Goal: Information Seeking & Learning: Learn about a topic

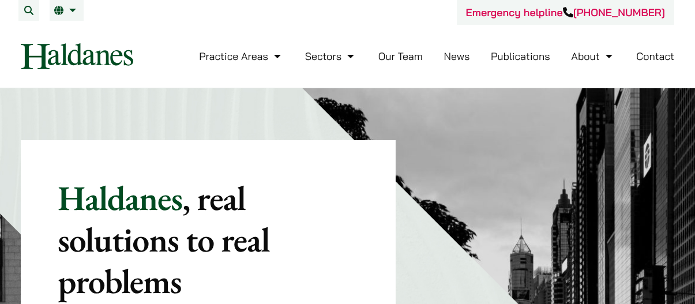
click at [397, 57] on link "Our Team" at bounding box center [400, 56] width 44 height 13
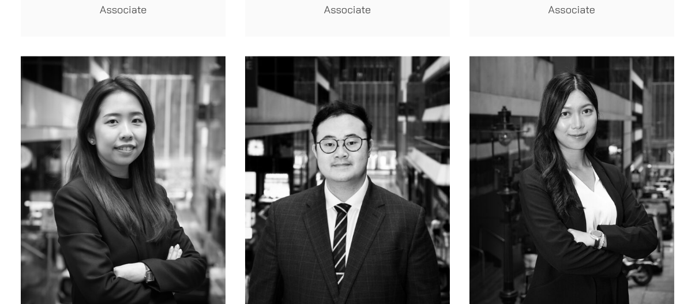
scroll to position [3859, 0]
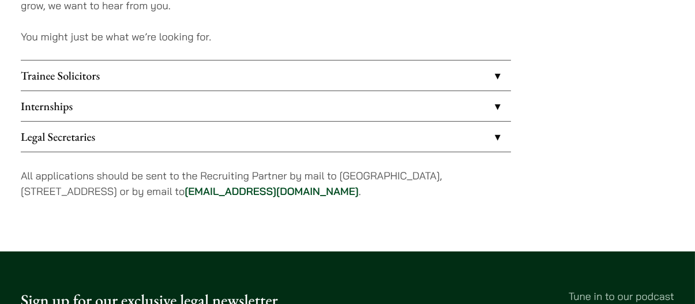
scroll to position [1026, 0]
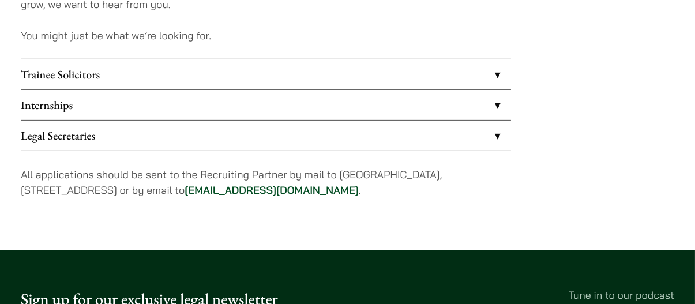
click at [139, 78] on link "Trainee Solicitors" at bounding box center [266, 74] width 490 height 30
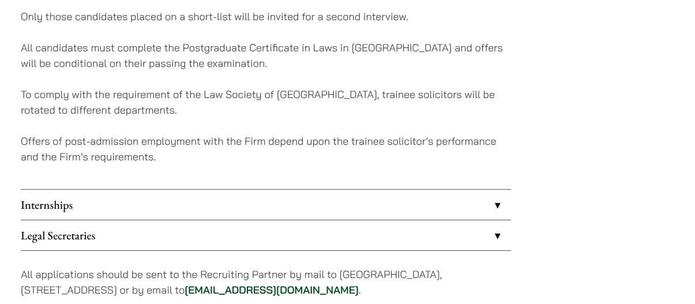
scroll to position [1243, 0]
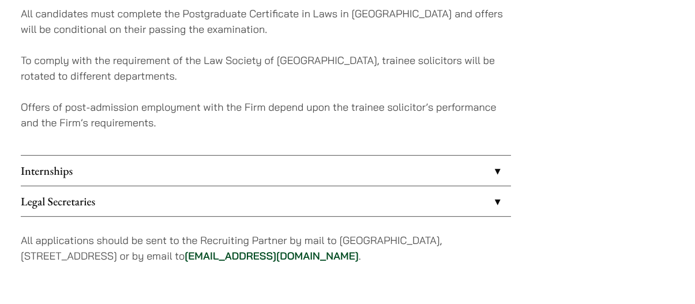
click at [134, 89] on div "We look to recruit two to four top-quality trainee solicitors a year. Interview…" at bounding box center [266, 13] width 490 height 283
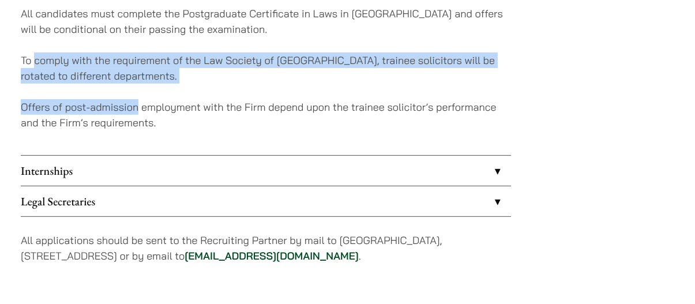
drag, startPoint x: 134, startPoint y: 89, endPoint x: 62, endPoint y: 57, distance: 78.7
click at [62, 57] on div "We look to recruit two to four top-quality trainee solicitors a year. Interview…" at bounding box center [266, 13] width 490 height 283
click at [62, 57] on p "To comply with the requirement of the Law Society of Hong Kong, trainee solicit…" at bounding box center [266, 67] width 490 height 31
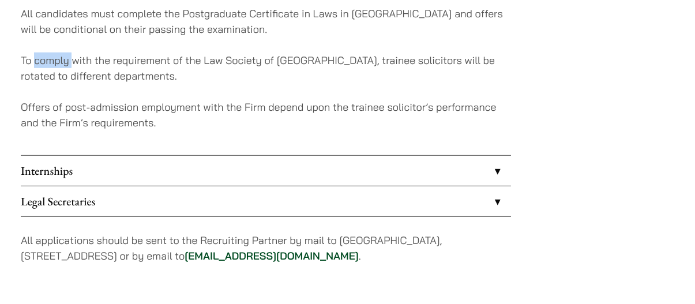
click at [62, 57] on p "To comply with the requirement of the Law Society of Hong Kong, trainee solicit…" at bounding box center [266, 67] width 490 height 31
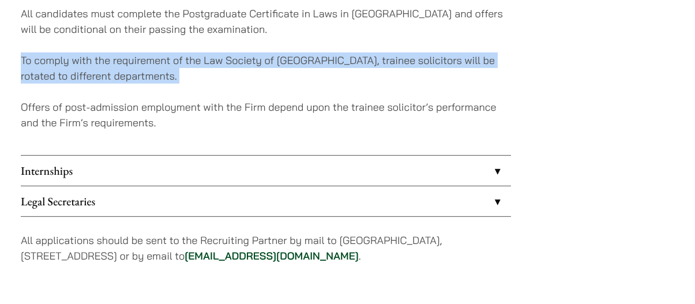
click at [62, 57] on p "To comply with the requirement of the Law Society of Hong Kong, trainee solicit…" at bounding box center [266, 67] width 490 height 31
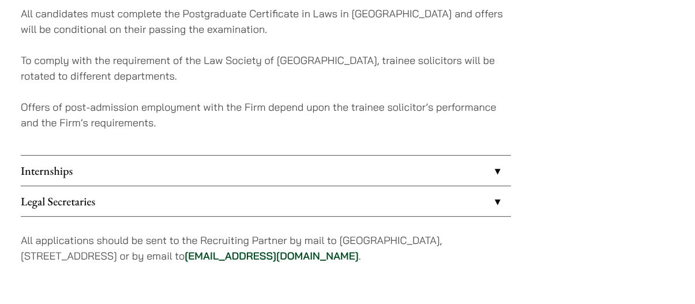
click at [81, 118] on p "Offers of post-admission employment with the Firm depend upon the trainee solic…" at bounding box center [266, 114] width 490 height 31
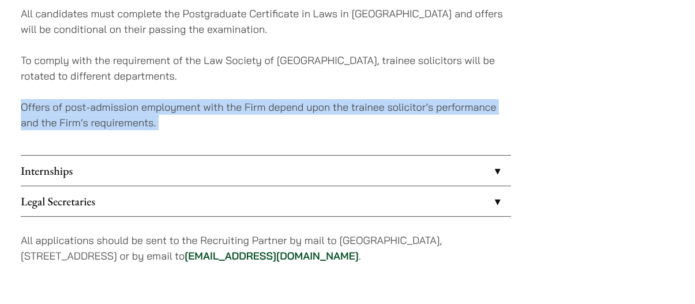
click at [81, 118] on p "Offers of post-admission employment with the Firm depend upon the trainee solic…" at bounding box center [266, 114] width 490 height 31
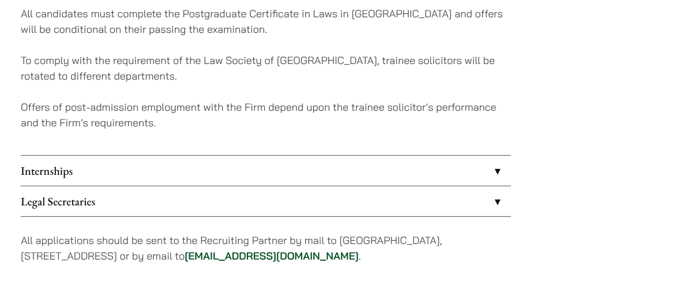
click at [86, 180] on link "Internships" at bounding box center [266, 171] width 490 height 30
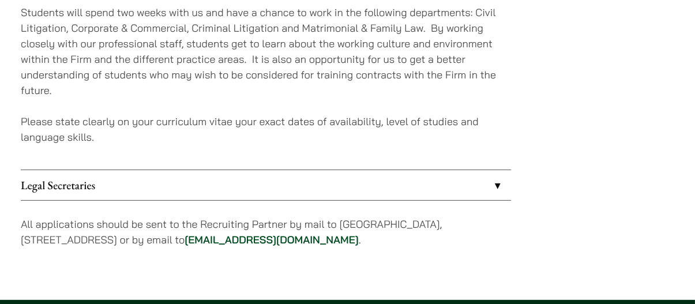
scroll to position [1230, 0]
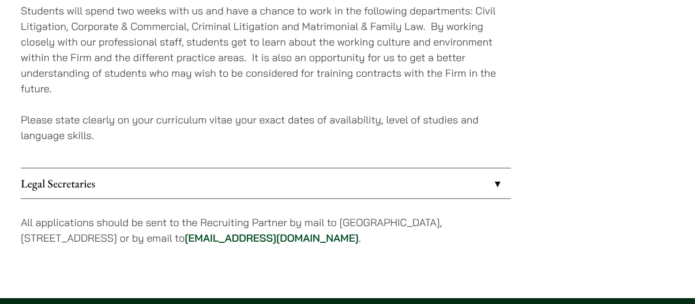
click at [87, 193] on link "Legal Secretaries" at bounding box center [266, 183] width 490 height 30
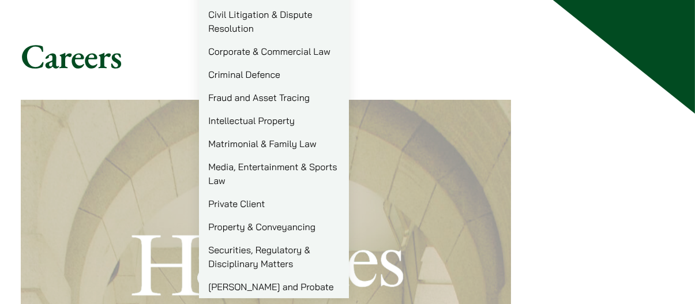
scroll to position [100, 0]
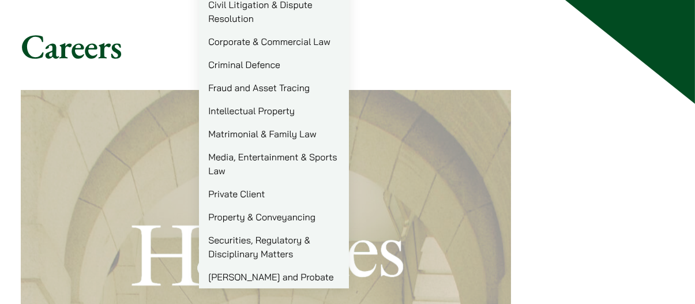
click at [242, 61] on link "Criminal Defence" at bounding box center [274, 64] width 150 height 23
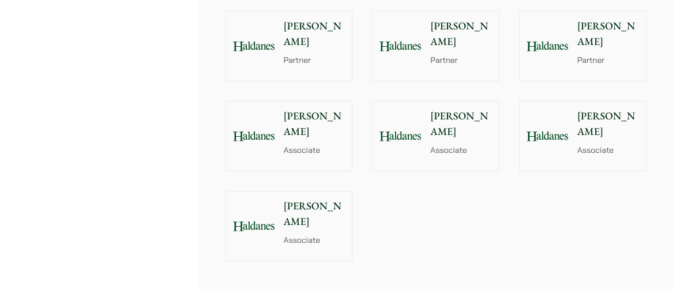
scroll to position [1445, 0]
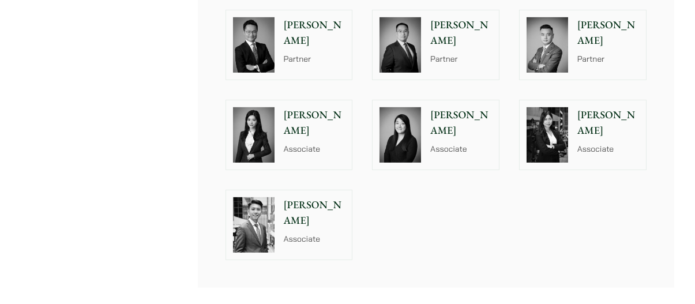
click at [280, 122] on div at bounding box center [253, 134] width 55 height 69
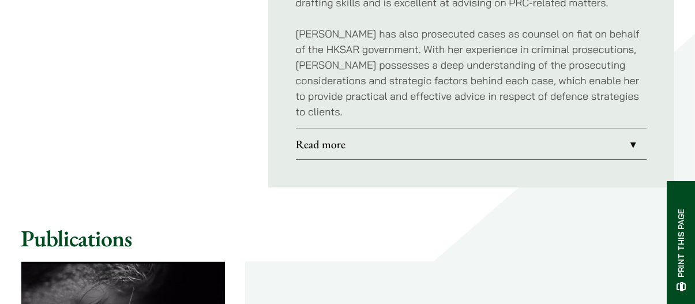
scroll to position [1078, 0]
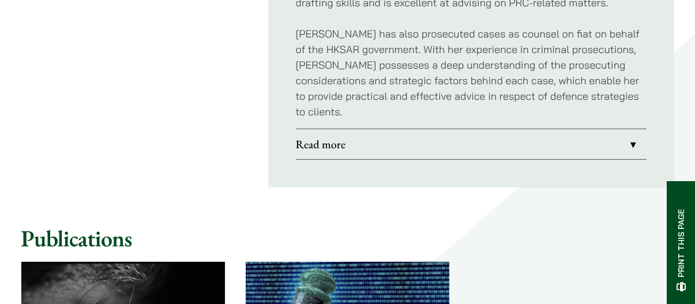
click at [330, 129] on link "Read more" at bounding box center [471, 144] width 351 height 30
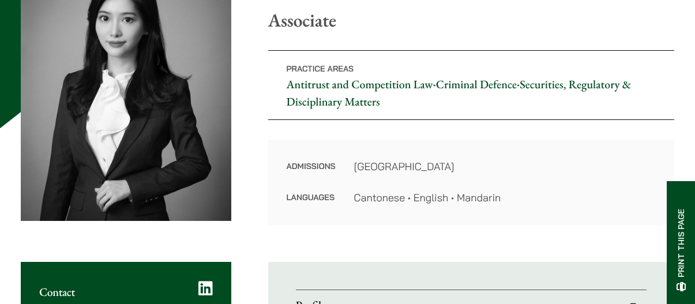
scroll to position [142, 0]
